Goal: Communication & Community: Ask a question

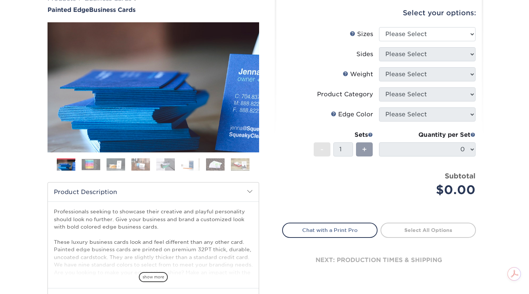
scroll to position [68, 0]
drag, startPoint x: 534, startPoint y: 50, endPoint x: 526, endPoint y: 79, distance: 30.1
click at [526, 79] on html "Resources Menu Search Products Account SIGN IN CREATE AN ACCOUNT forgot passwor…" at bounding box center [264, 262] width 529 height 661
click at [90, 162] on img at bounding box center [91, 164] width 19 height 12
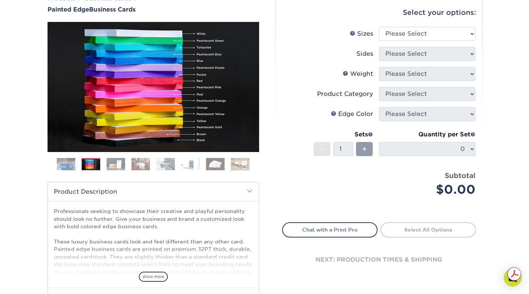
click at [117, 161] on img at bounding box center [116, 163] width 19 height 13
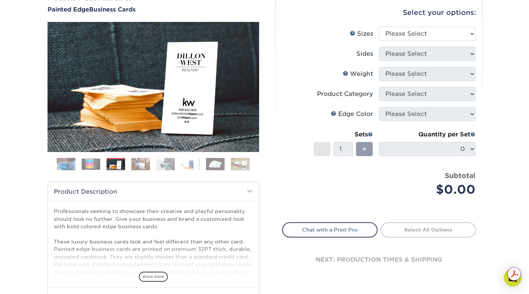
click at [143, 163] on img at bounding box center [140, 163] width 19 height 13
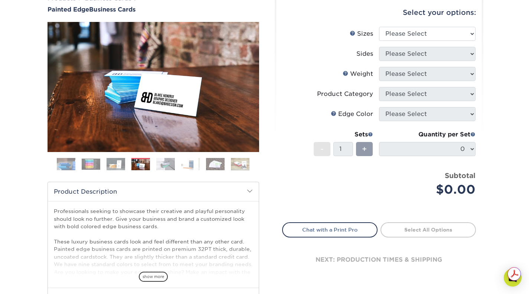
click at [171, 161] on img at bounding box center [165, 163] width 19 height 13
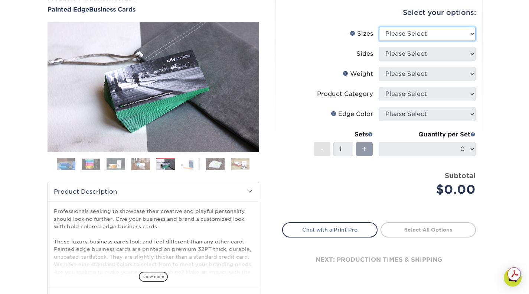
click at [464, 32] on select "Please Select 2" x 3.5" - Standard 2.125" x 3.375" - European 2.5" x 2.5" - Squ…" at bounding box center [427, 34] width 97 height 14
select select "2.00x3.50"
click at [379, 27] on select "Please Select 2" x 3.5" - Standard 2.125" x 3.375" - European 2.5" x 2.5" - Squ…" at bounding box center [427, 34] width 97 height 14
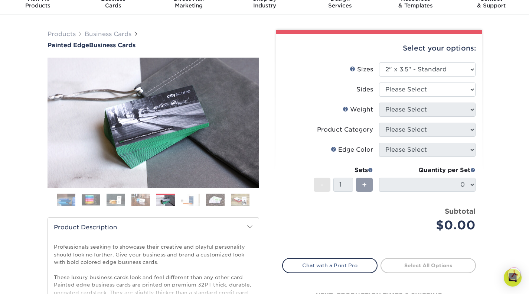
scroll to position [34, 0]
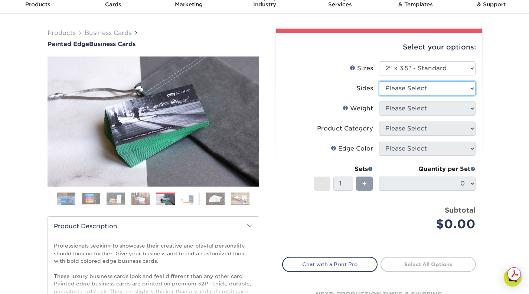
click at [474, 88] on select "Please Select Print Both Sides Print Front Only" at bounding box center [427, 88] width 97 height 14
select select "13abbda7-1d64-4f25-8bb2-c179b224825d"
click at [379, 81] on select "Please Select Print Both Sides Print Front Only" at bounding box center [427, 88] width 97 height 14
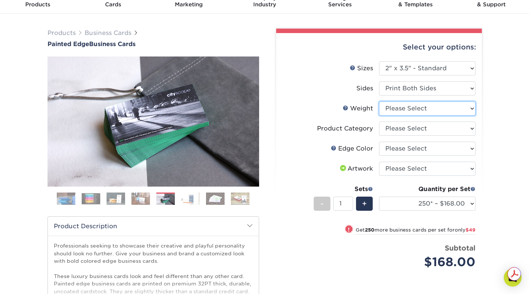
click at [472, 110] on select "Please Select 32PTUC" at bounding box center [427, 108] width 97 height 14
select select "32PTUC"
click at [379, 101] on select "Please Select 32PTUC" at bounding box center [427, 108] width 97 height 14
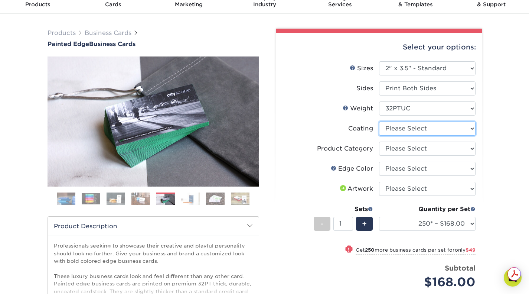
click at [470, 128] on select at bounding box center [427, 128] width 97 height 14
select select "3e7618de-abca-4bda-9f97-8b9129e913d8"
click at [379, 121] on select at bounding box center [427, 128] width 97 height 14
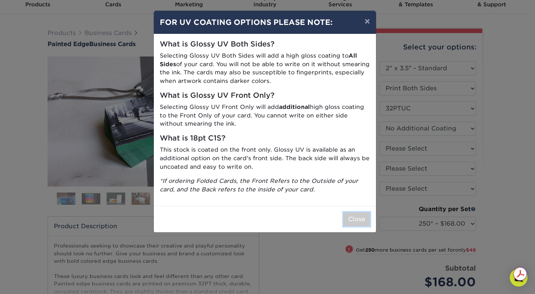
click at [359, 217] on button "Close" at bounding box center [356, 219] width 27 height 14
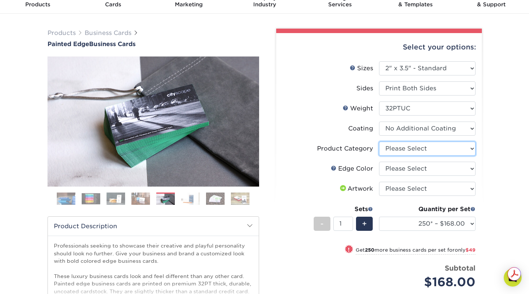
click at [469, 150] on select "Please Select Business Cards" at bounding box center [427, 148] width 97 height 14
select select "3b5148f1-0588-4f88-a218-97bcfdce65c1"
click at [379, 141] on select "Please Select Business Cards" at bounding box center [427, 148] width 97 height 14
click at [454, 169] on select "Please Select Charcoal Black Brown Blue Pearlescent Blue Pearlescent Gold Pearl…" at bounding box center [427, 168] width 97 height 14
select select "e42633f1-b123-4179-bb8a-cf3a693d9207"
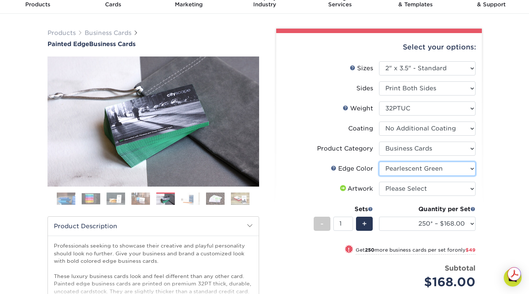
click at [379, 161] on select "Please Select Charcoal Black Brown Blue Pearlescent Blue Pearlescent Gold Pearl…" at bounding box center [427, 168] width 97 height 14
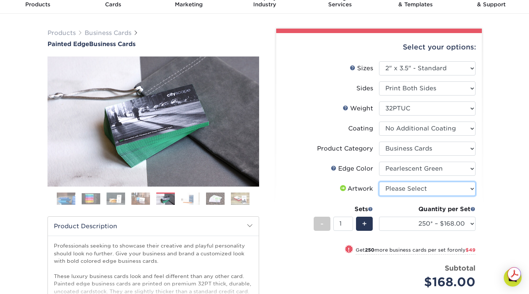
click at [450, 189] on select "Please Select I will upload files I need a design - $100" at bounding box center [427, 189] width 97 height 14
select select "upload"
click at [379, 182] on select "Please Select I will upload files I need a design - $100" at bounding box center [427, 189] width 97 height 14
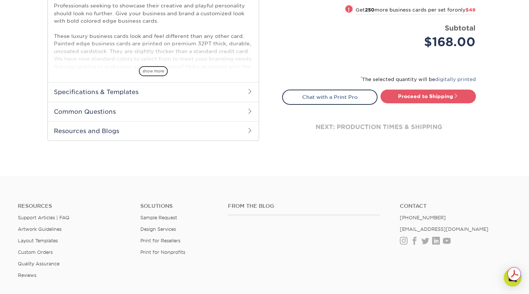
scroll to position [284, 0]
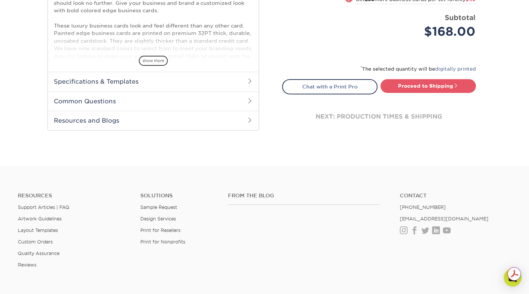
click at [312, 84] on link "Chat with a Print Pro" at bounding box center [329, 86] width 95 height 15
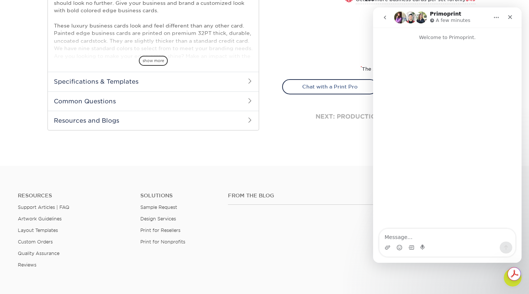
scroll to position [0, 0]
click at [312, 84] on link "Chat with a Print Pro" at bounding box center [329, 86] width 95 height 15
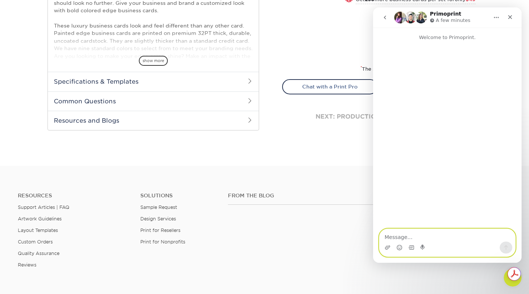
click at [409, 235] on textarea "Message…" at bounding box center [447, 235] width 136 height 13
type textarea "quick question before I place an order"
click at [505, 249] on icon "Send a message…" at bounding box center [506, 247] width 6 height 6
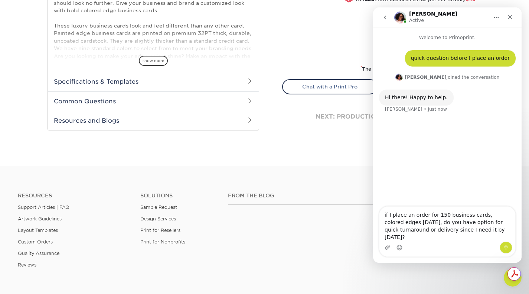
type textarea "if I place an order for 150 business cards, colored edges [DATE], do you have o…"
click at [507, 245] on icon "Send a message…" at bounding box center [506, 247] width 6 height 6
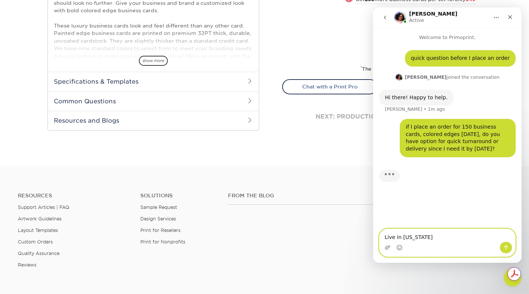
type textarea "Live in [US_STATE]"
click at [505, 248] on icon "Send a message…" at bounding box center [506, 247] width 6 height 6
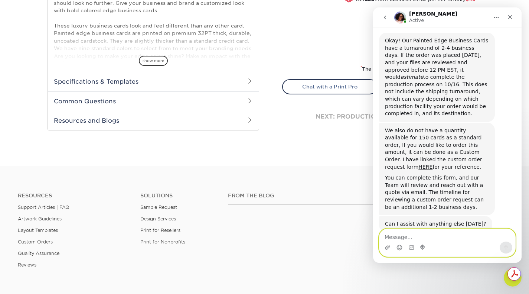
scroll to position [144, 0]
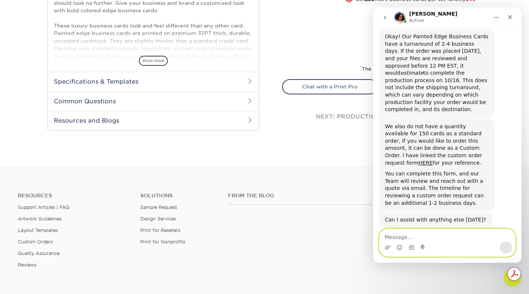
click at [412, 235] on textarea "Message…" at bounding box center [447, 235] width 136 height 13
type textarea "do you have overnight shipping"
click at [503, 246] on button "Send a message…" at bounding box center [506, 247] width 13 height 12
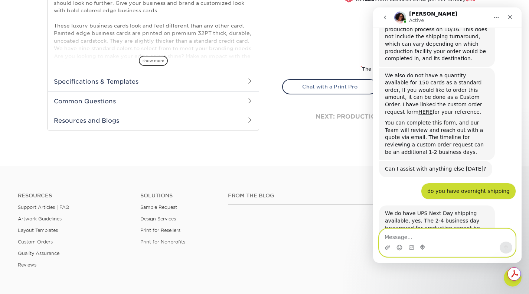
scroll to position [210, 0]
